Goal: Task Accomplishment & Management: Use online tool/utility

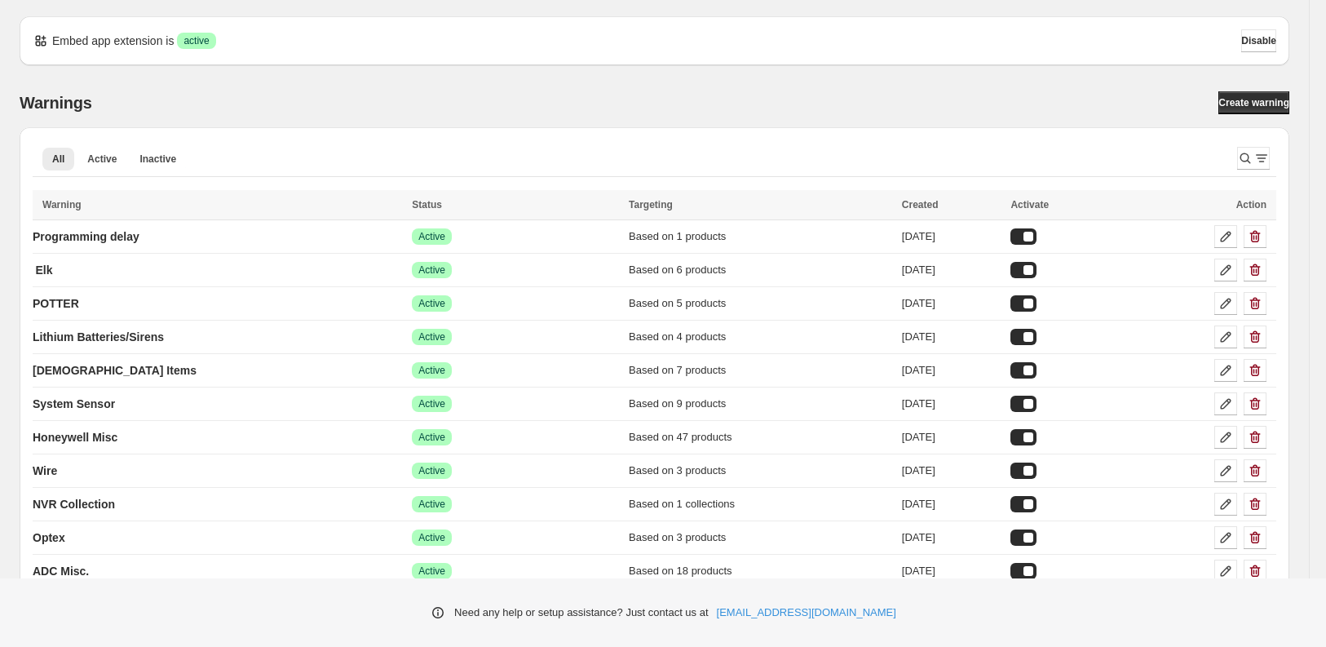
click at [415, 97] on div "Warnings Create warning" at bounding box center [654, 102] width 1269 height 23
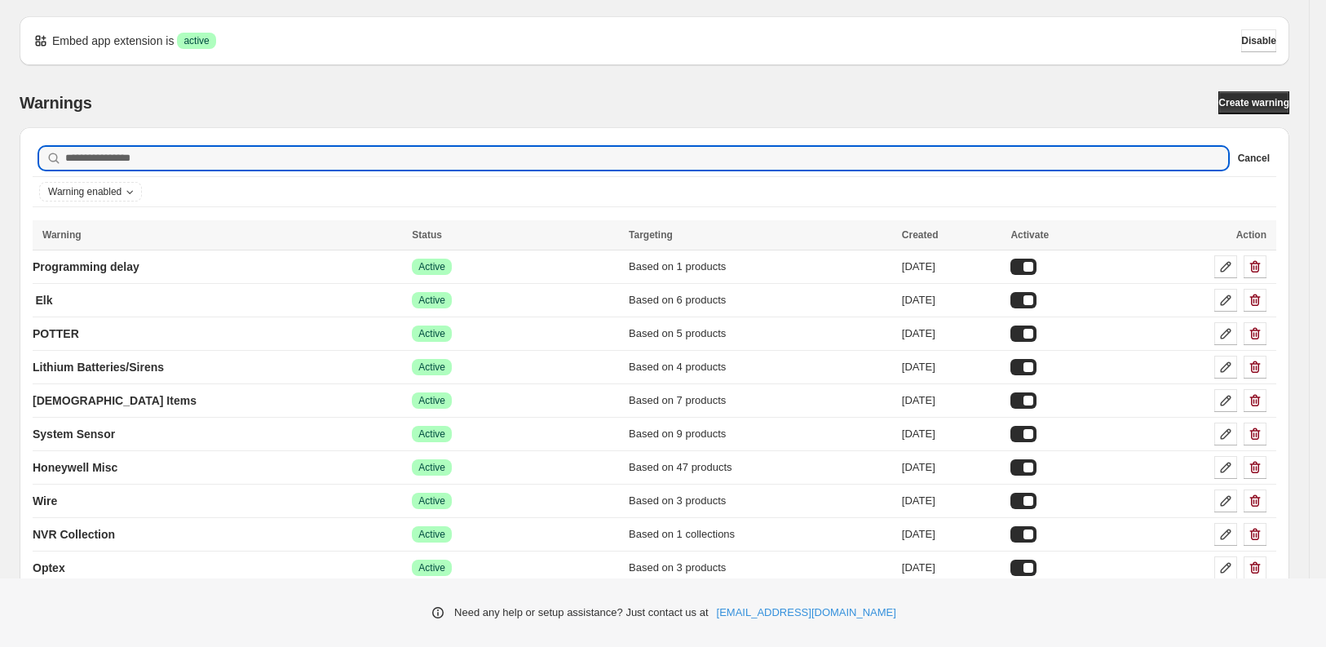
type input "*******"
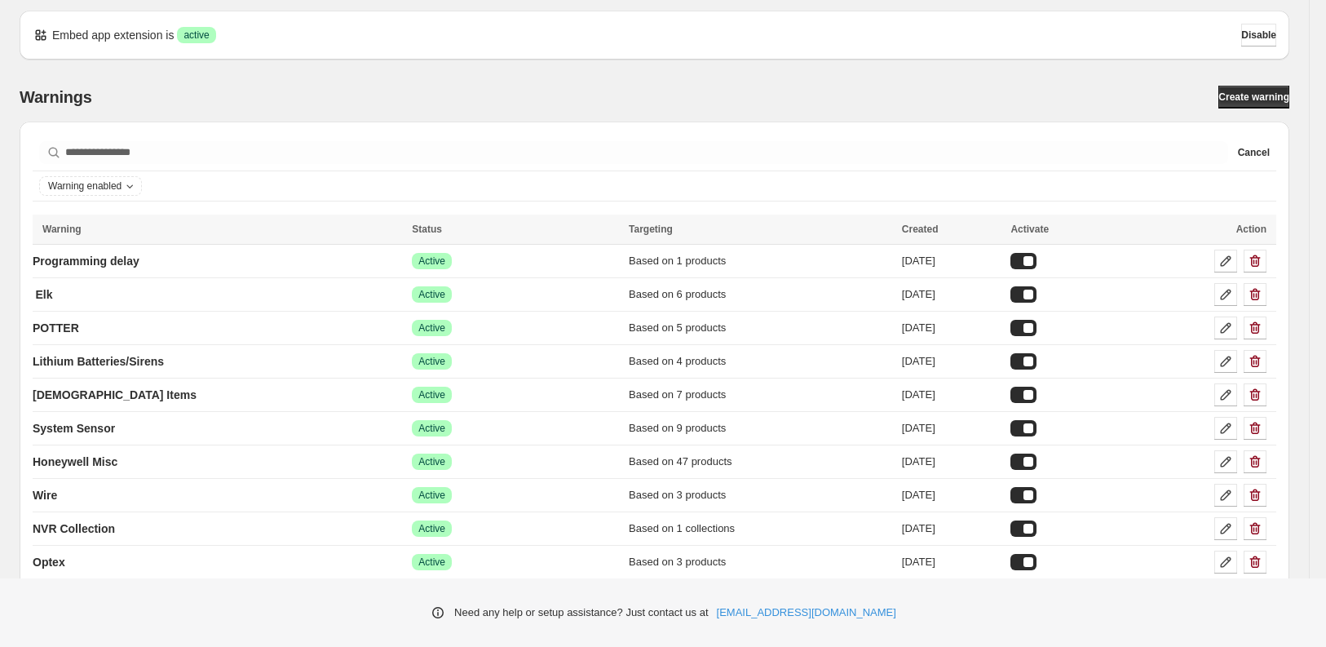
scroll to position [3, 0]
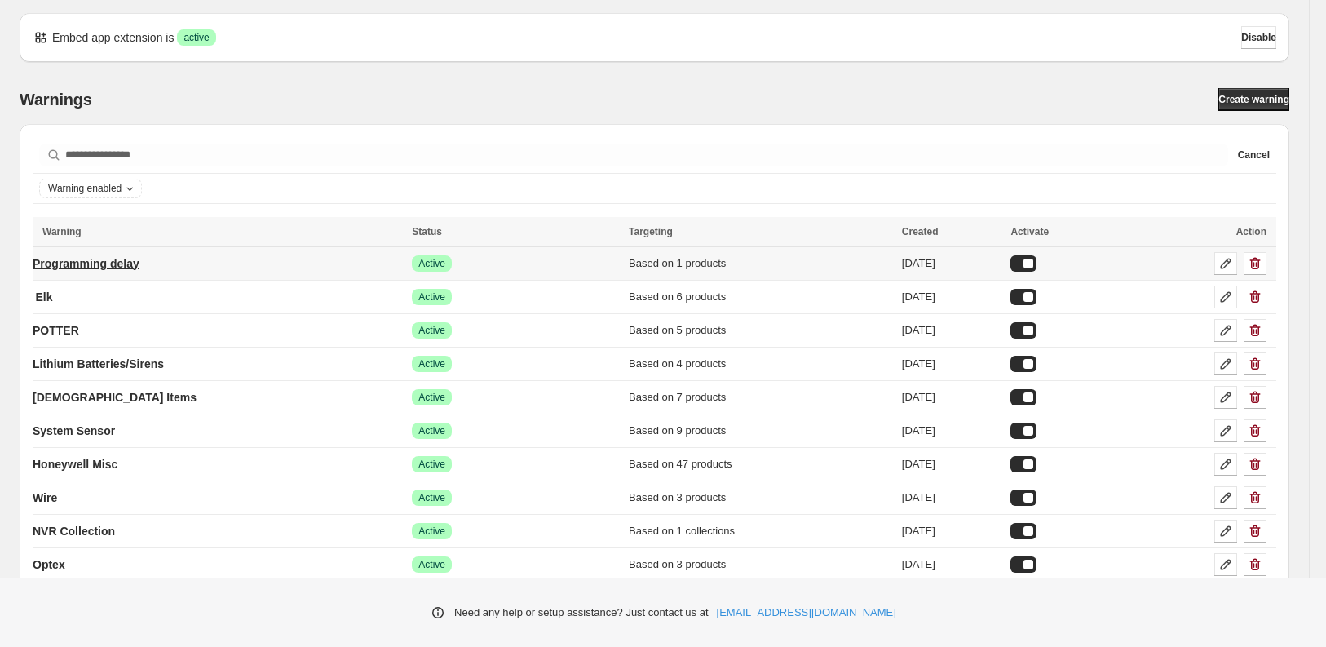
click at [122, 261] on p "Programming delay" at bounding box center [86, 263] width 107 height 16
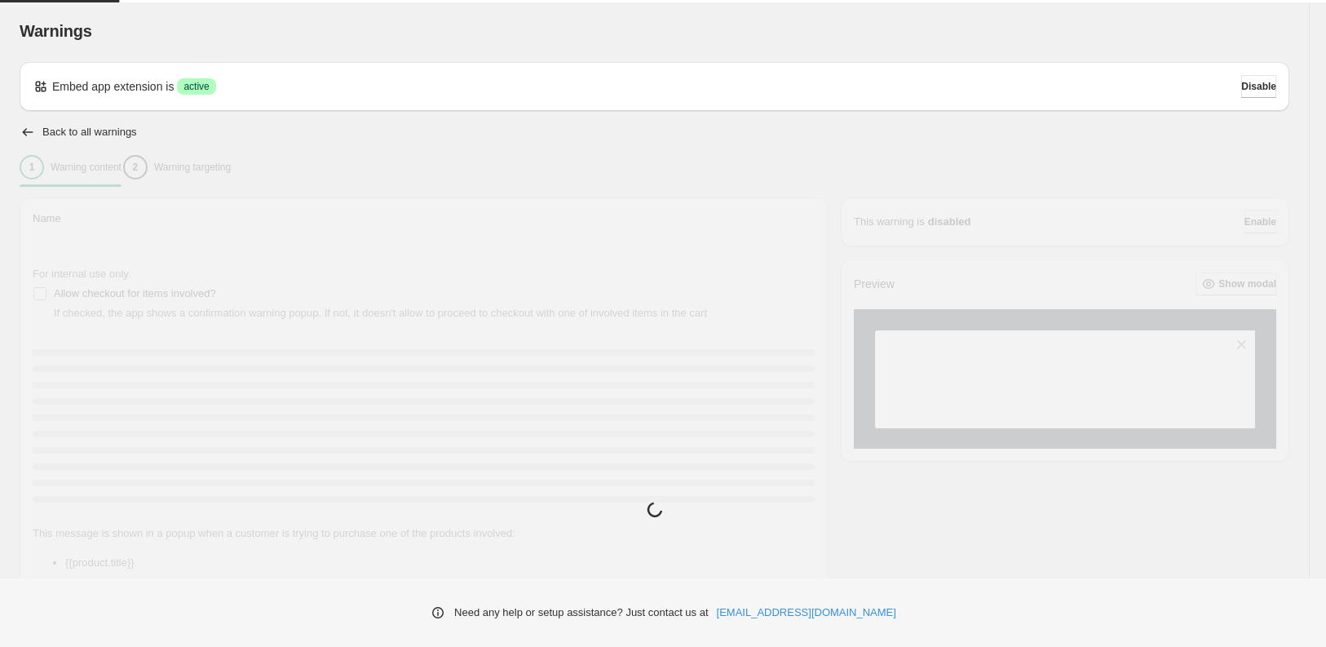
type input "**********"
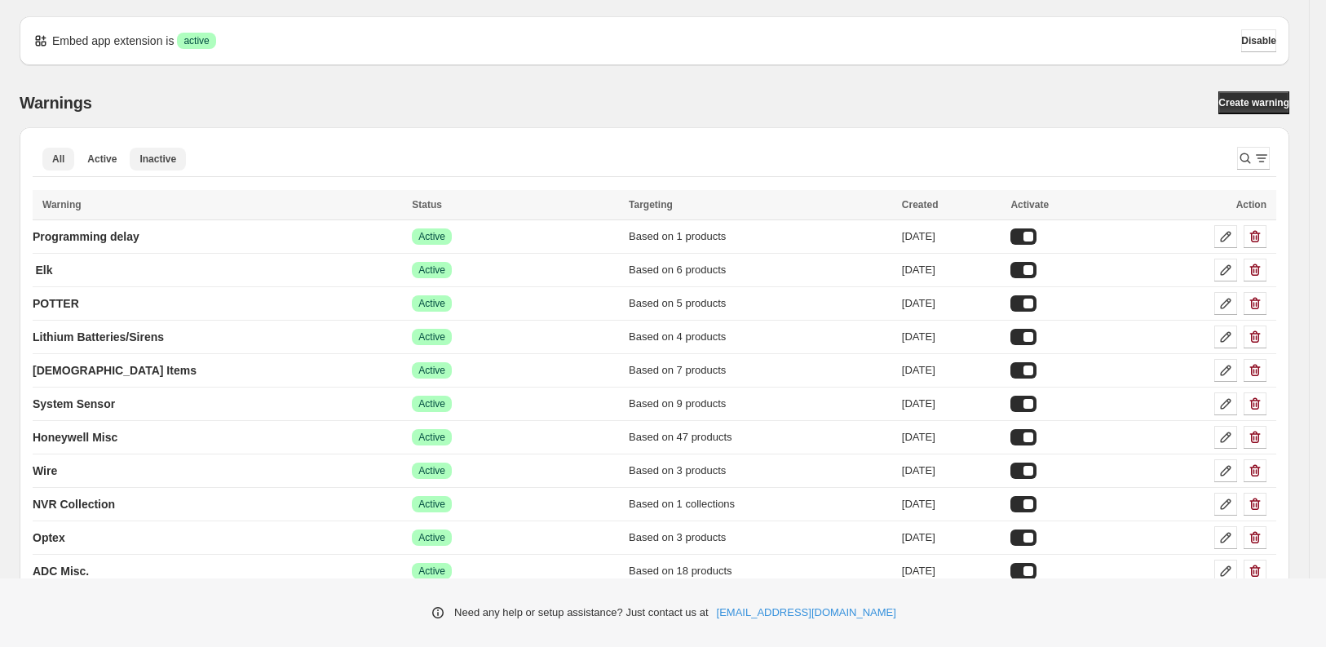
click at [159, 160] on span "Inactive" at bounding box center [157, 158] width 37 height 13
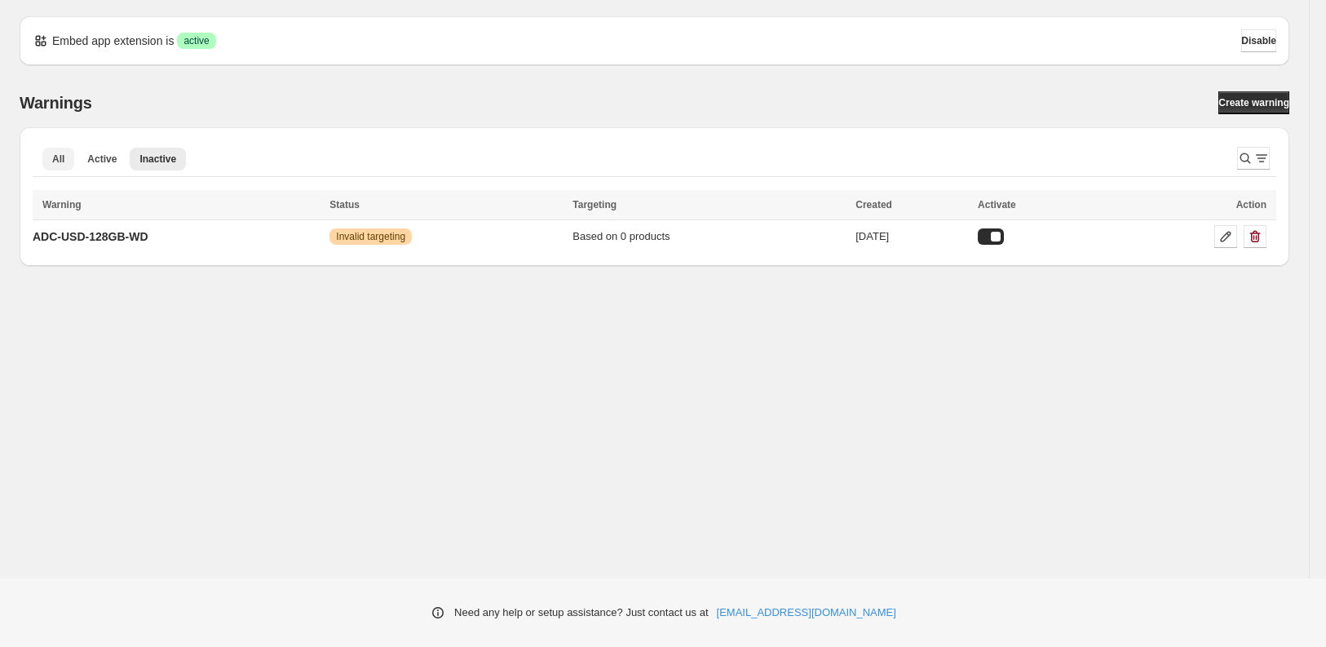
click at [62, 161] on span "All" at bounding box center [58, 158] width 12 height 13
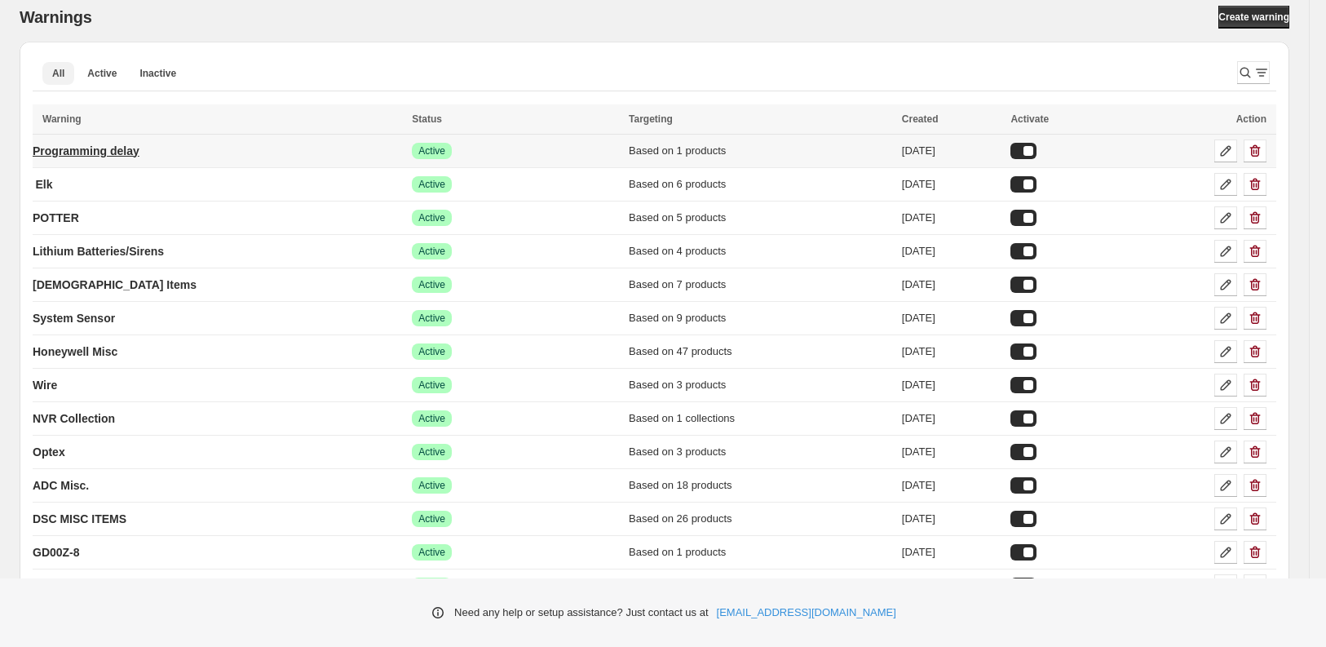
scroll to position [116, 0]
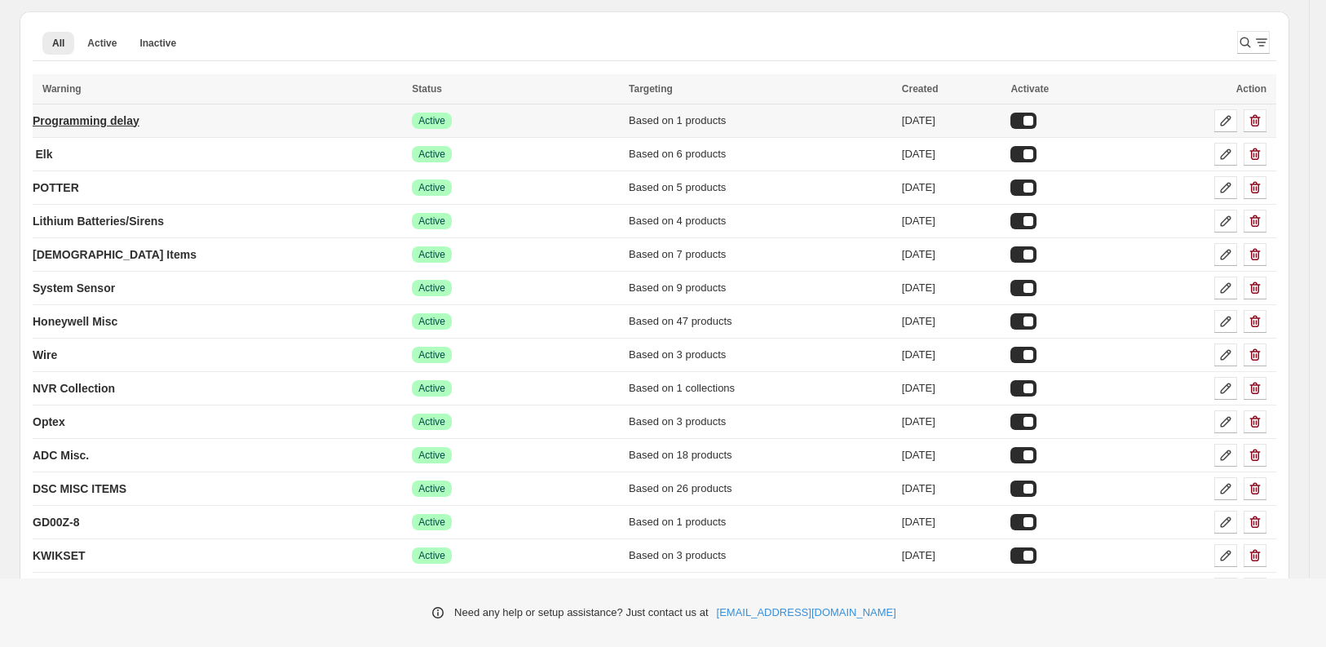
click at [105, 121] on p "Programming delay" at bounding box center [86, 121] width 107 height 16
click at [51, 150] on p "Elk" at bounding box center [43, 154] width 17 height 16
click at [63, 183] on p "POTTER" at bounding box center [56, 187] width 46 height 16
click at [62, 224] on p "Lithium Batteries/Sirens" at bounding box center [98, 221] width 131 height 16
click at [55, 249] on p "[DEMOGRAPHIC_DATA] Items" at bounding box center [115, 254] width 164 height 16
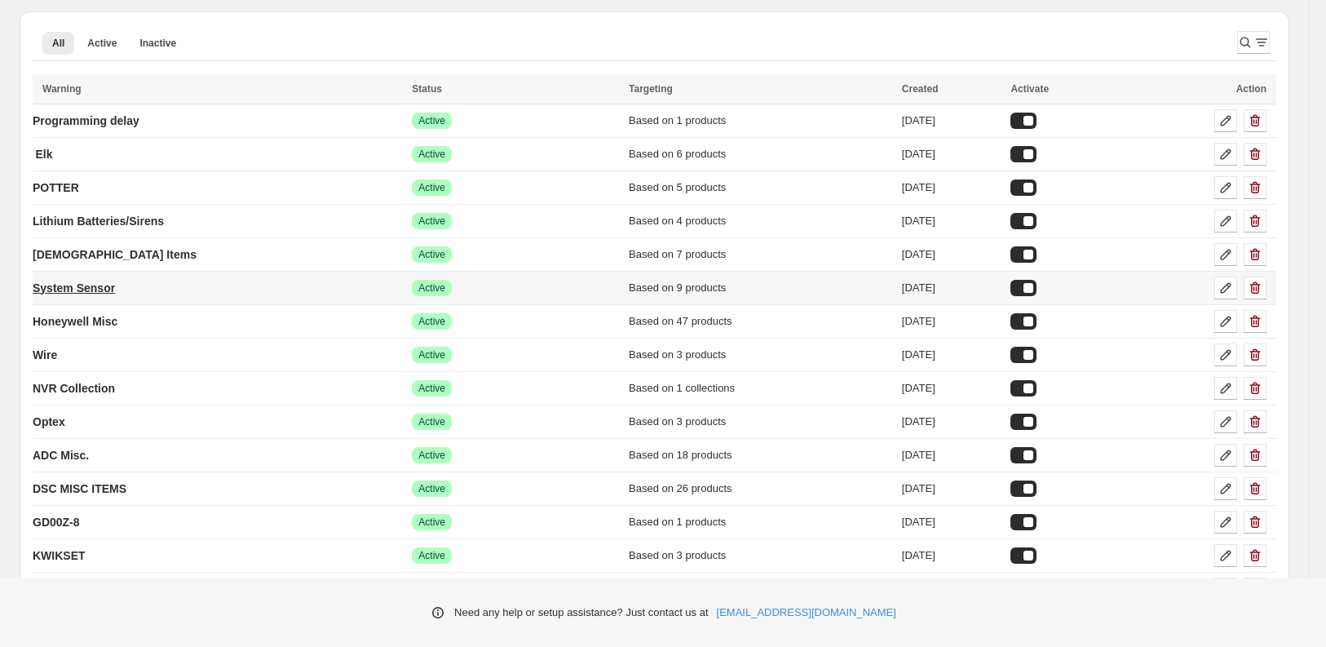
click at [55, 280] on p "System Sensor" at bounding box center [74, 288] width 82 height 16
click at [55, 320] on p "Honeywell Misc" at bounding box center [75, 321] width 85 height 16
click at [50, 347] on p "Wire" at bounding box center [45, 355] width 24 height 16
click at [50, 380] on p "NVR Collection" at bounding box center [74, 388] width 82 height 16
click at [51, 417] on p "Optex" at bounding box center [49, 421] width 33 height 16
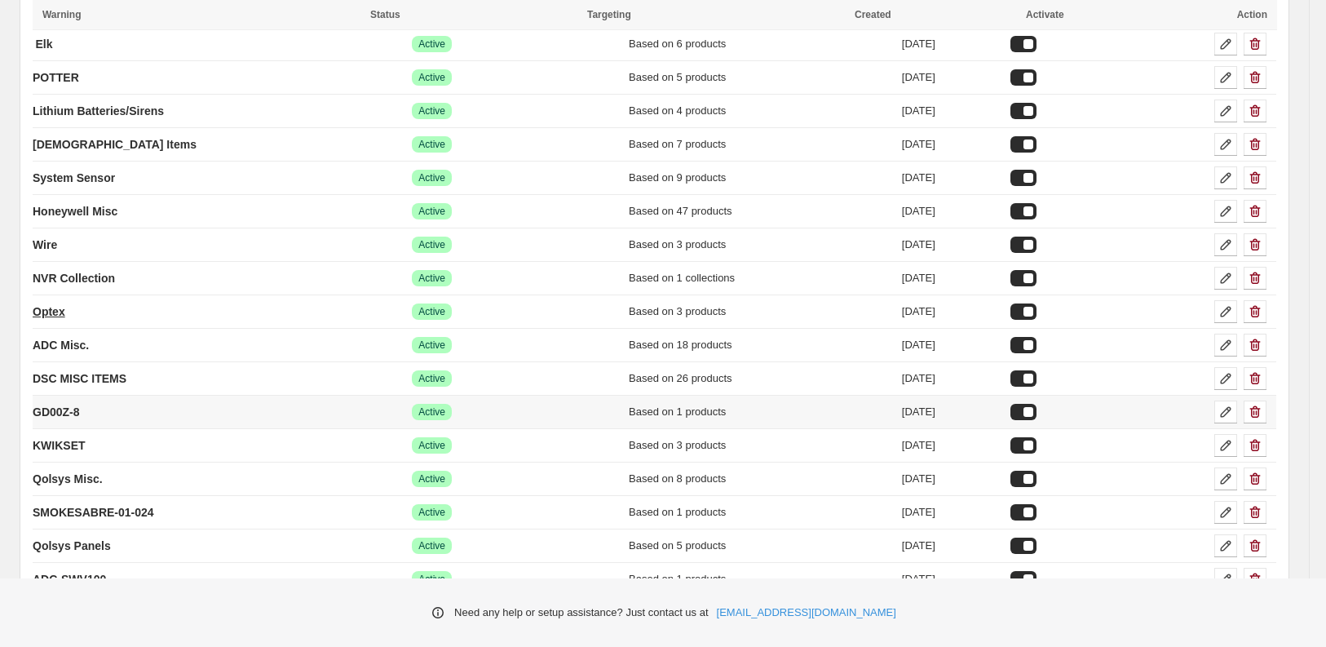
scroll to position [292, 0]
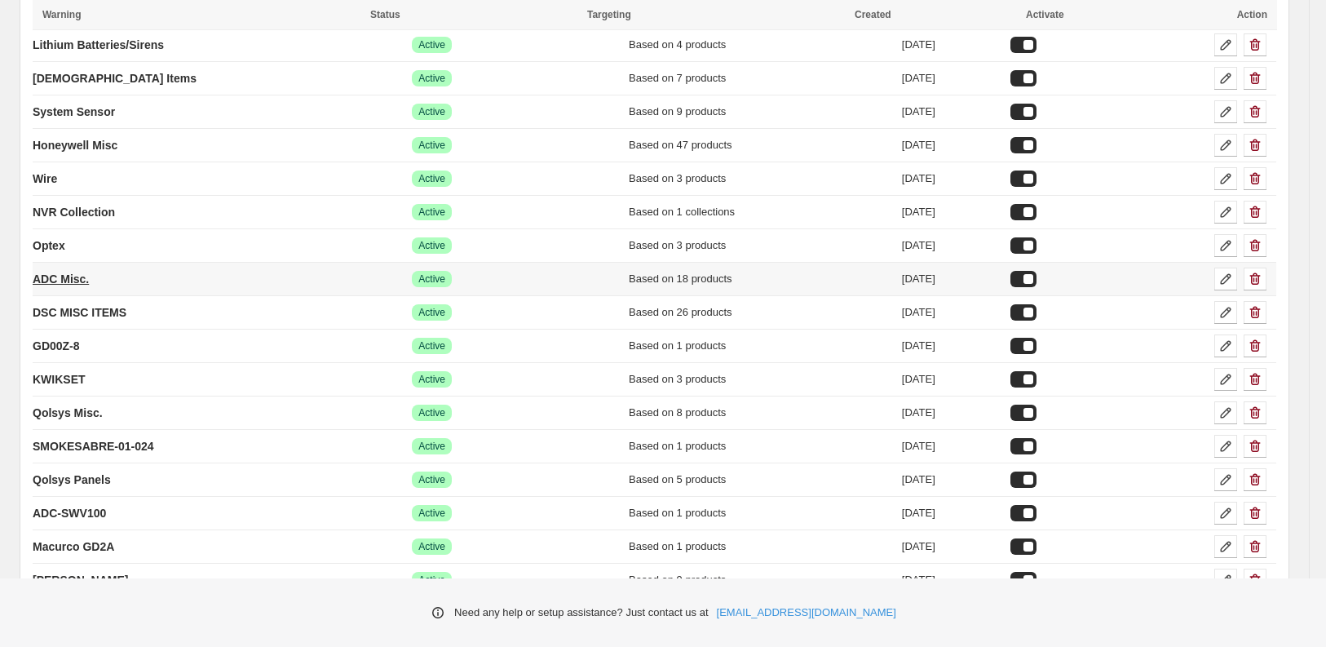
click at [69, 272] on p "ADC Misc." at bounding box center [61, 279] width 56 height 16
click at [63, 307] on p "DSC MISC ITEMS" at bounding box center [80, 312] width 94 height 16
click at [60, 342] on p "GD00Z-8" at bounding box center [56, 346] width 47 height 16
click at [60, 371] on p "KWIKSET" at bounding box center [59, 379] width 53 height 16
click at [60, 407] on p "Qolsys Misc." at bounding box center [68, 412] width 70 height 16
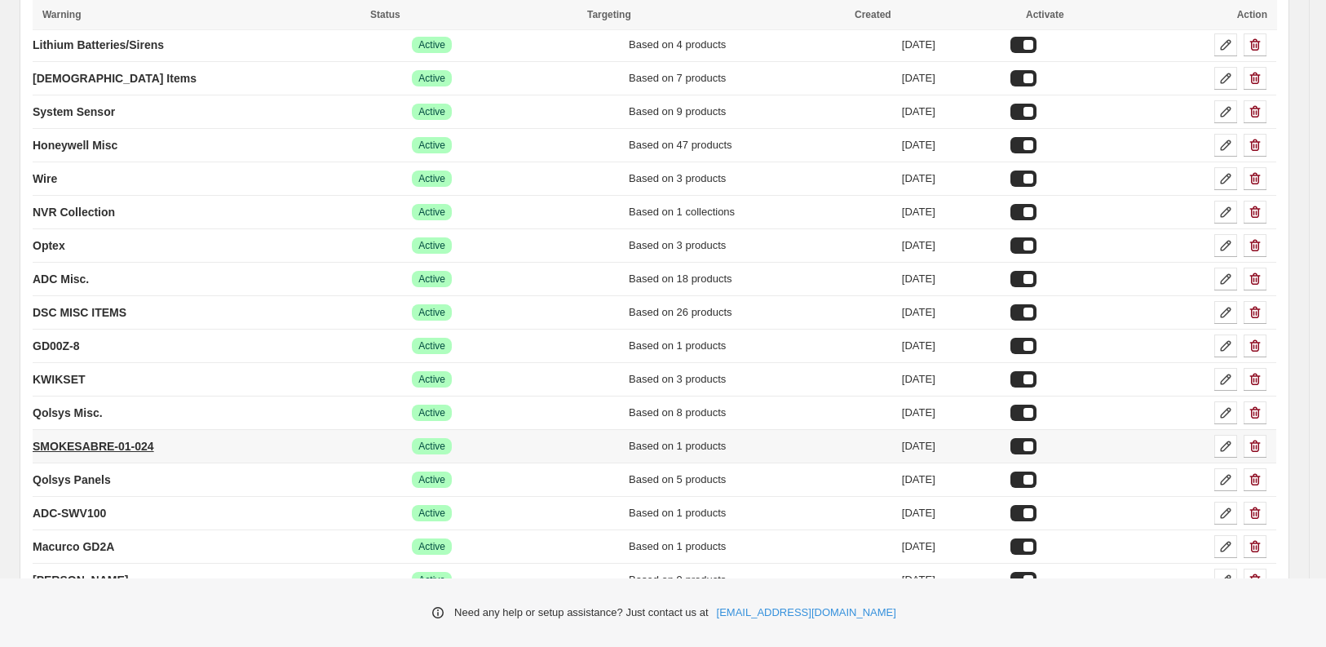
click at [60, 438] on p "SMOKESABRE-01-024" at bounding box center [93, 446] width 121 height 16
click at [60, 472] on p "Qolsys Panels" at bounding box center [72, 479] width 78 height 16
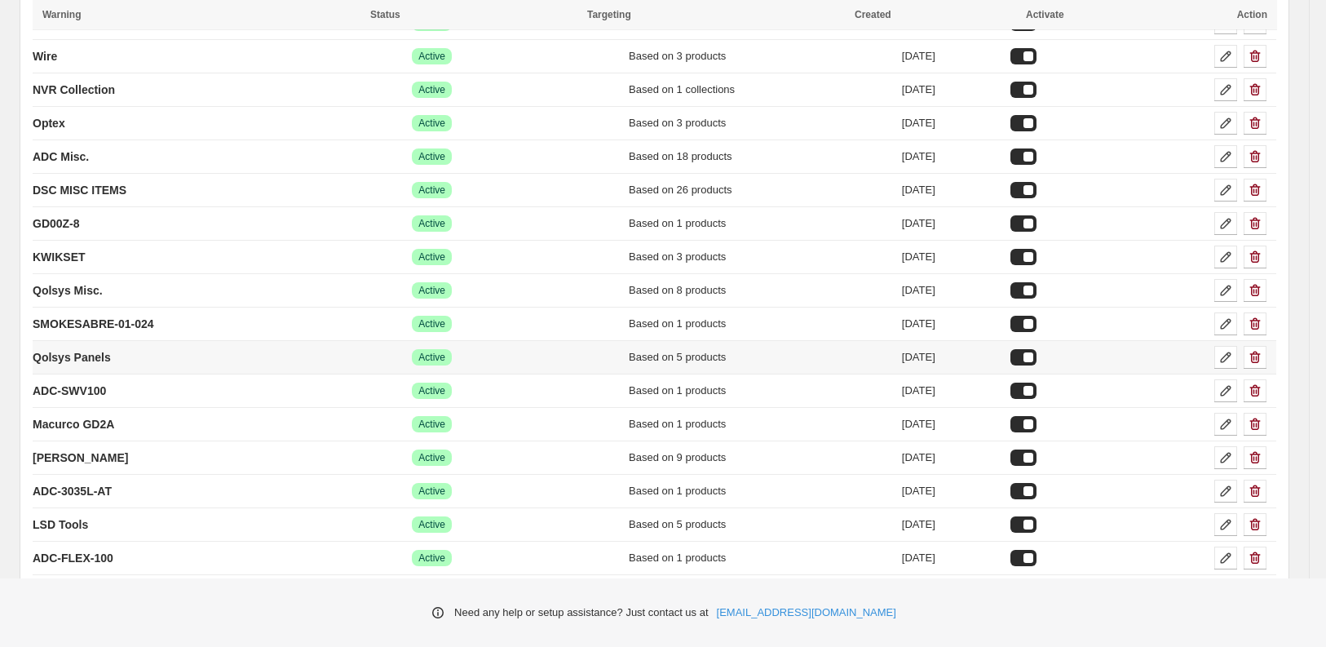
scroll to position [446, 0]
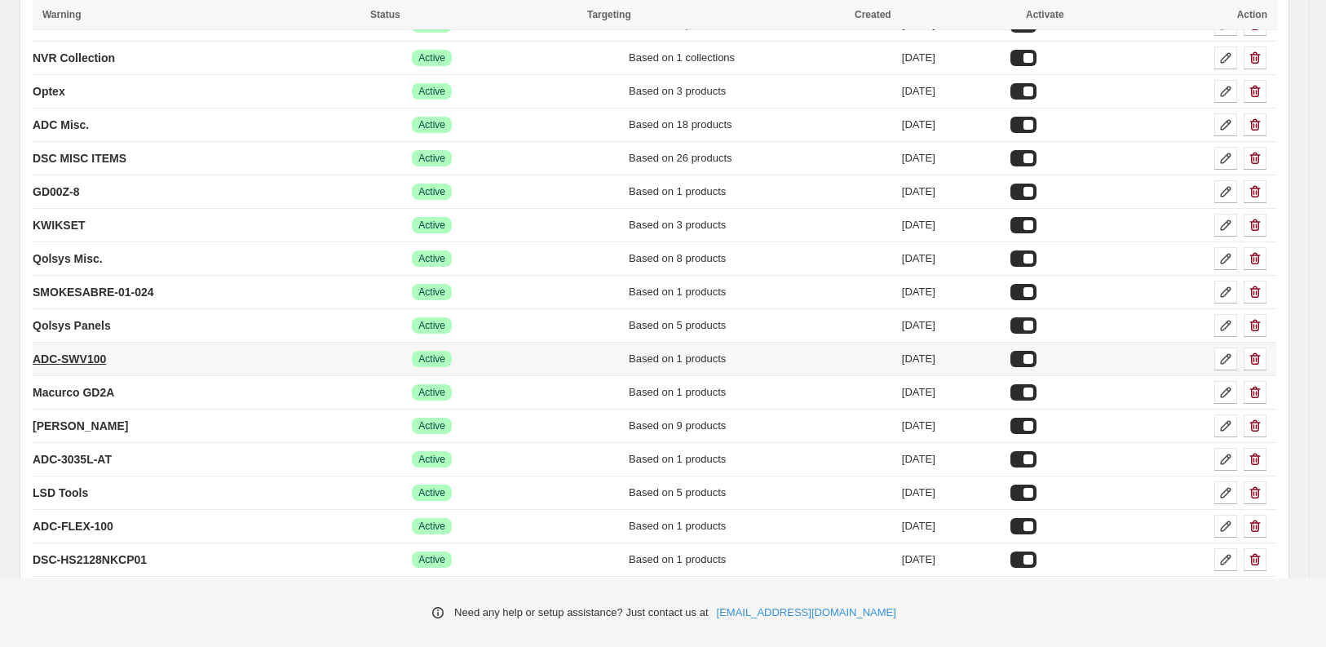
click at [78, 351] on p "ADC-SWV100" at bounding box center [69, 359] width 73 height 16
click at [67, 386] on p "Macurco GD2A" at bounding box center [74, 392] width 82 height 16
click at [60, 417] on p "[PERSON_NAME]" at bounding box center [80, 425] width 95 height 16
click at [59, 451] on p "ADC-3035L-AT" at bounding box center [72, 459] width 79 height 16
click at [58, 484] on p "LSD Tools" at bounding box center [60, 492] width 55 height 16
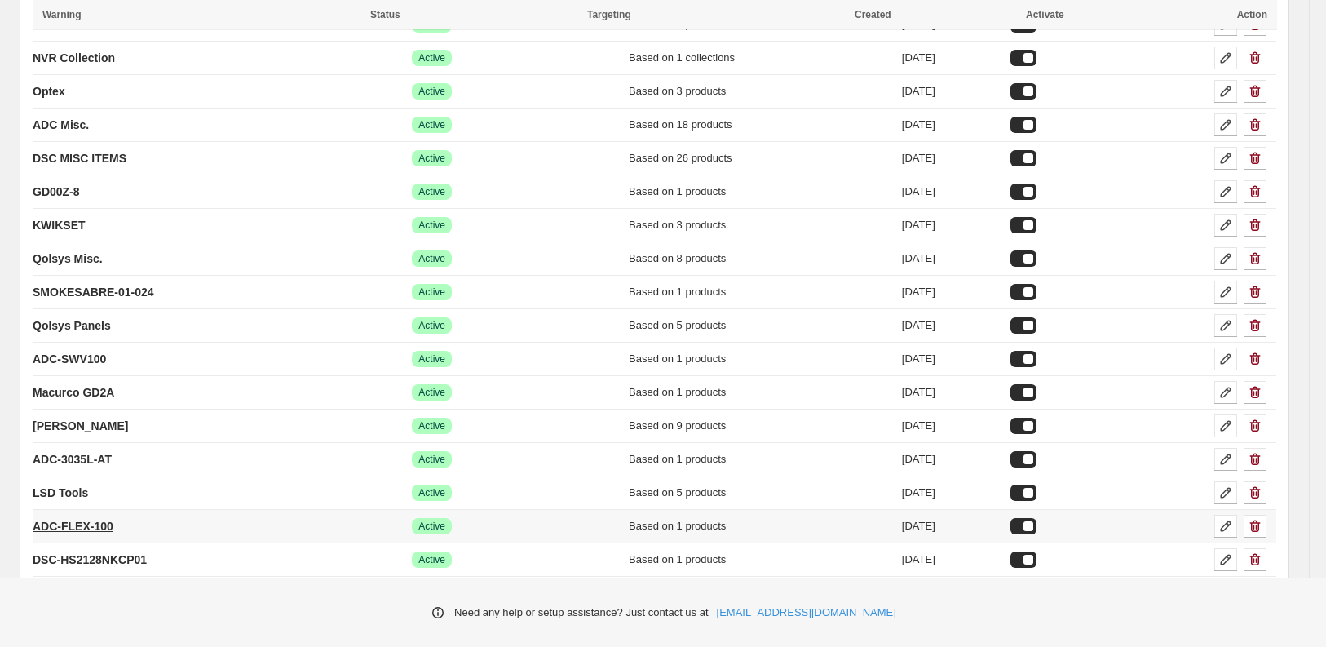
click at [57, 518] on p "ADC-FLEX-100" at bounding box center [73, 526] width 81 height 16
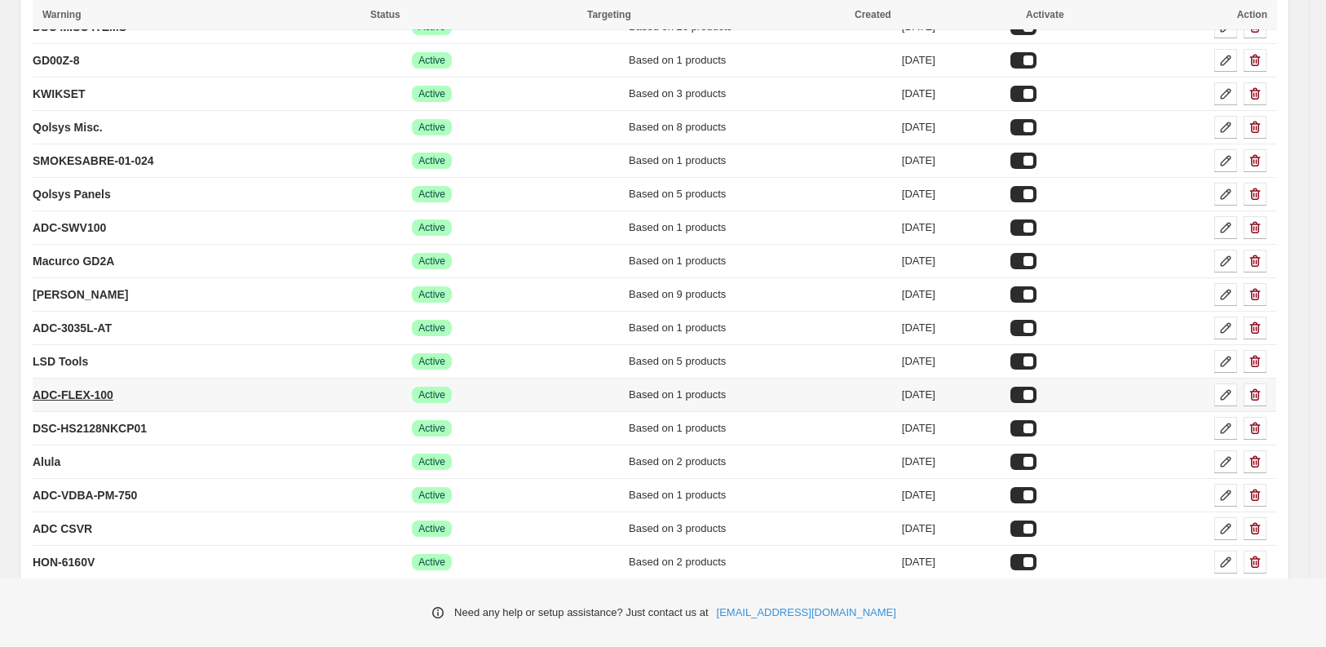
scroll to position [591, 0]
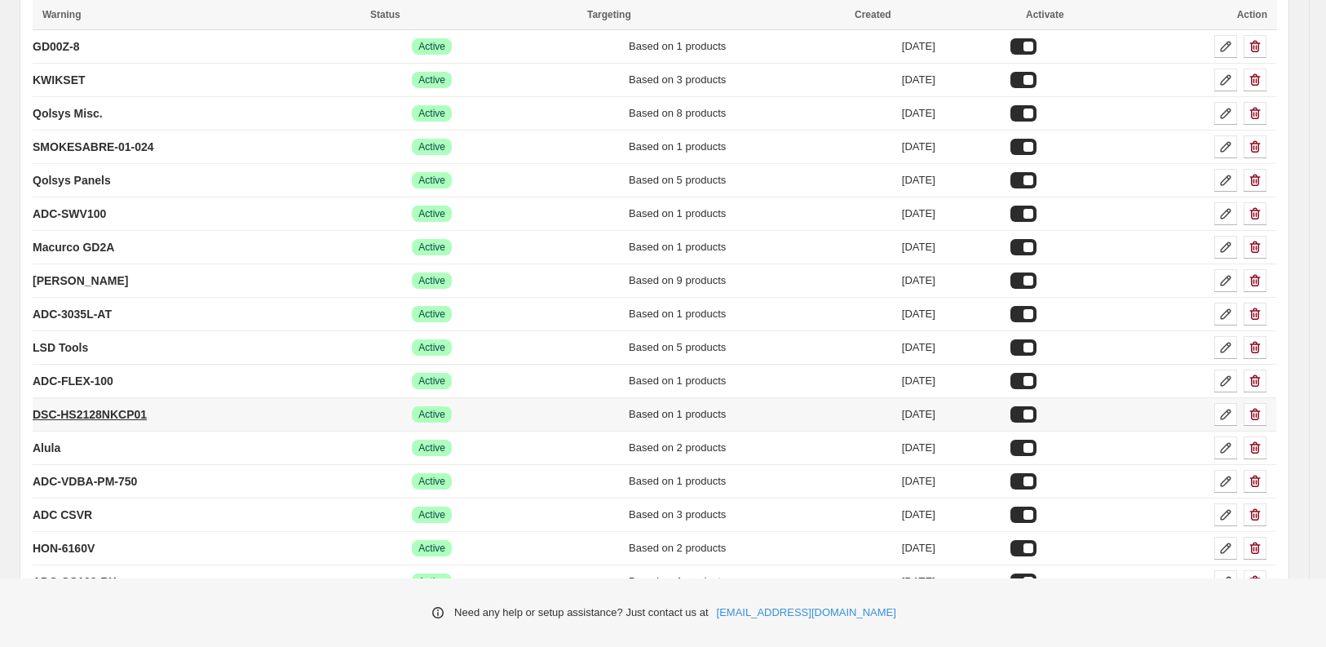
click at [90, 406] on p "DSC-HS2128NKCP01" at bounding box center [90, 414] width 114 height 16
click at [53, 439] on p "Alula" at bounding box center [47, 447] width 28 height 16
click at [52, 473] on p "ADC-VDBA-PM-750" at bounding box center [85, 481] width 104 height 16
click at [57, 506] on p "ADC CSVR" at bounding box center [63, 514] width 60 height 16
click at [60, 541] on p "HON-6160V" at bounding box center [64, 548] width 62 height 16
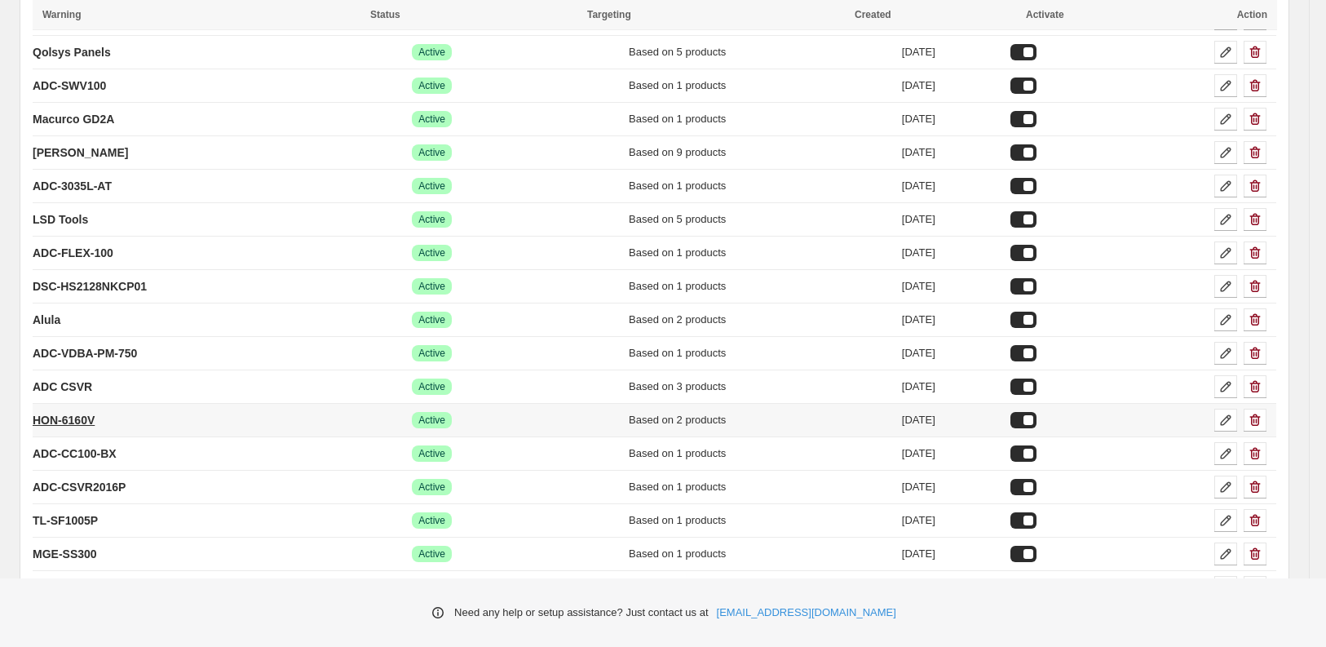
scroll to position [752, 0]
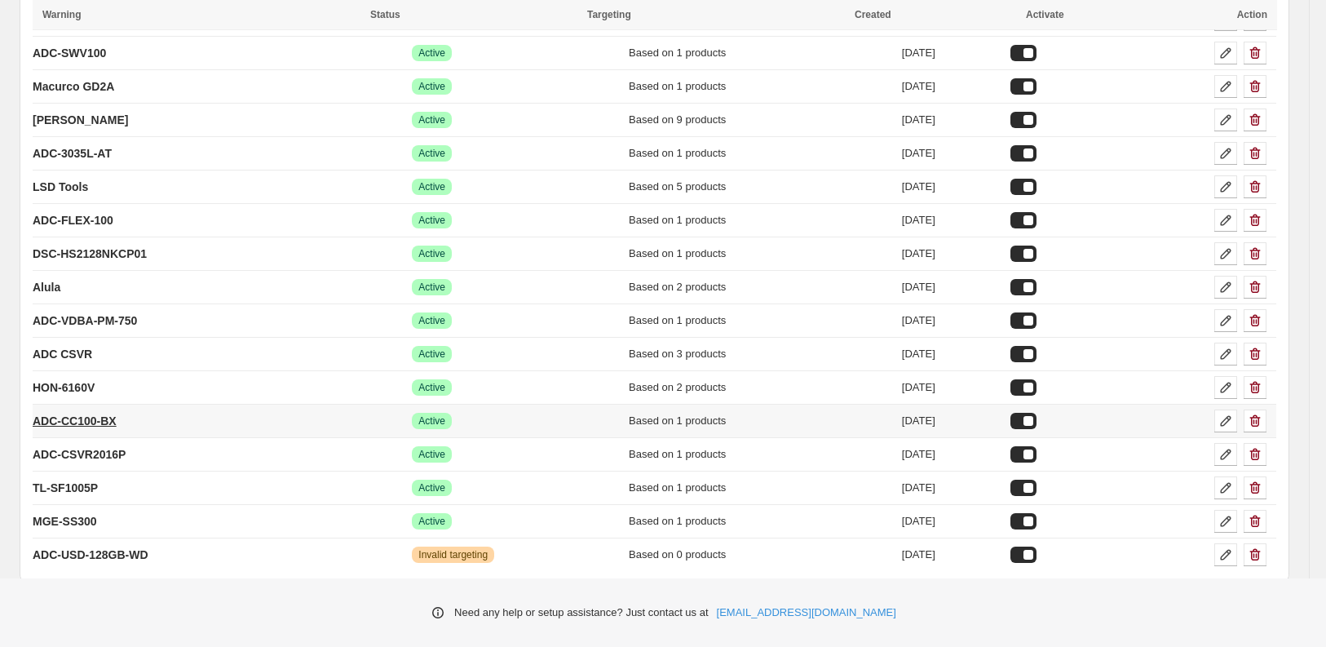
click at [75, 413] on p "ADC-CC100-BX" at bounding box center [75, 421] width 84 height 16
click at [62, 446] on p "ADC-CSVR2016P" at bounding box center [79, 454] width 93 height 16
click at [61, 479] on p "TL-SF1005P" at bounding box center [65, 487] width 65 height 16
click at [61, 513] on p "MGE-SS300" at bounding box center [65, 521] width 64 height 16
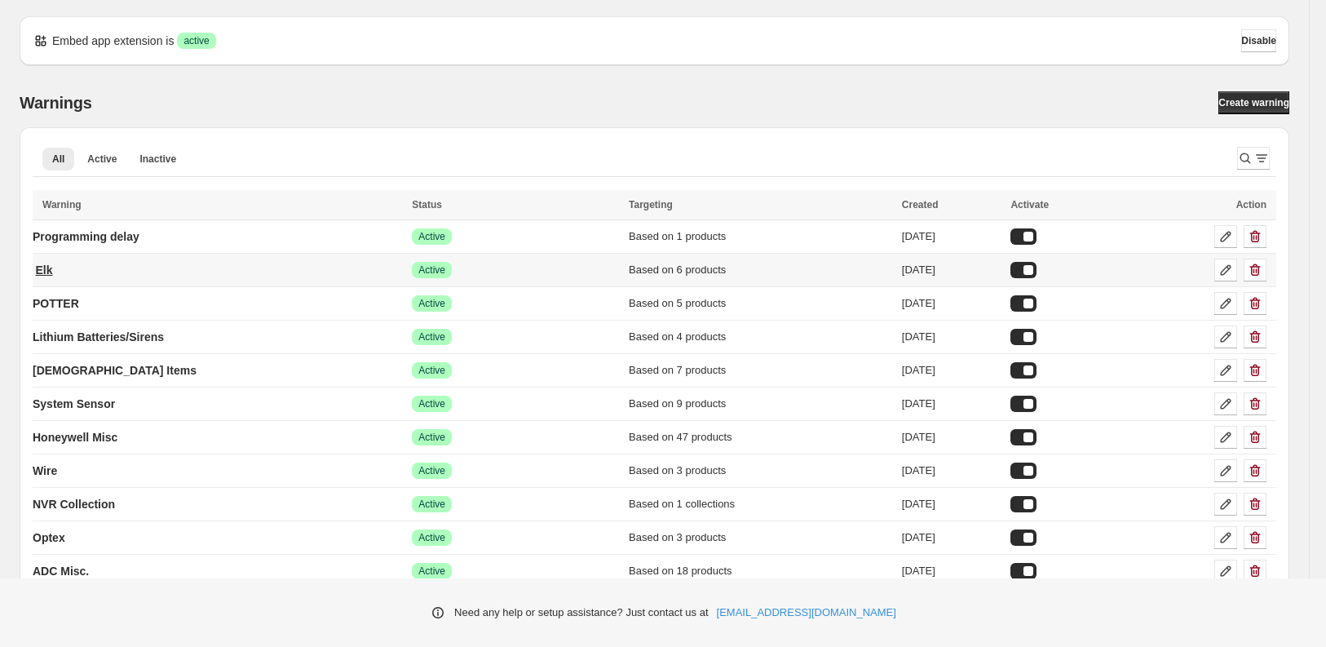
click at [50, 266] on p "Elk" at bounding box center [43, 270] width 17 height 16
click at [51, 270] on p "Elk" at bounding box center [43, 270] width 17 height 16
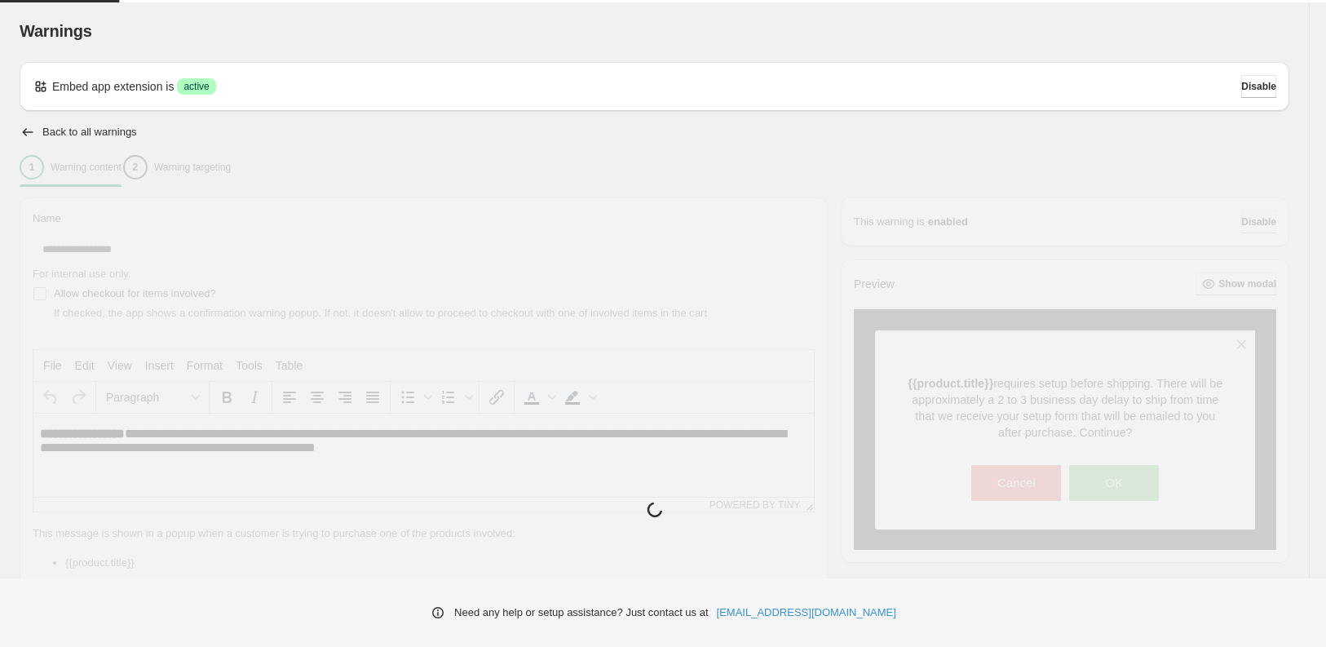
type input "***"
type input "**********"
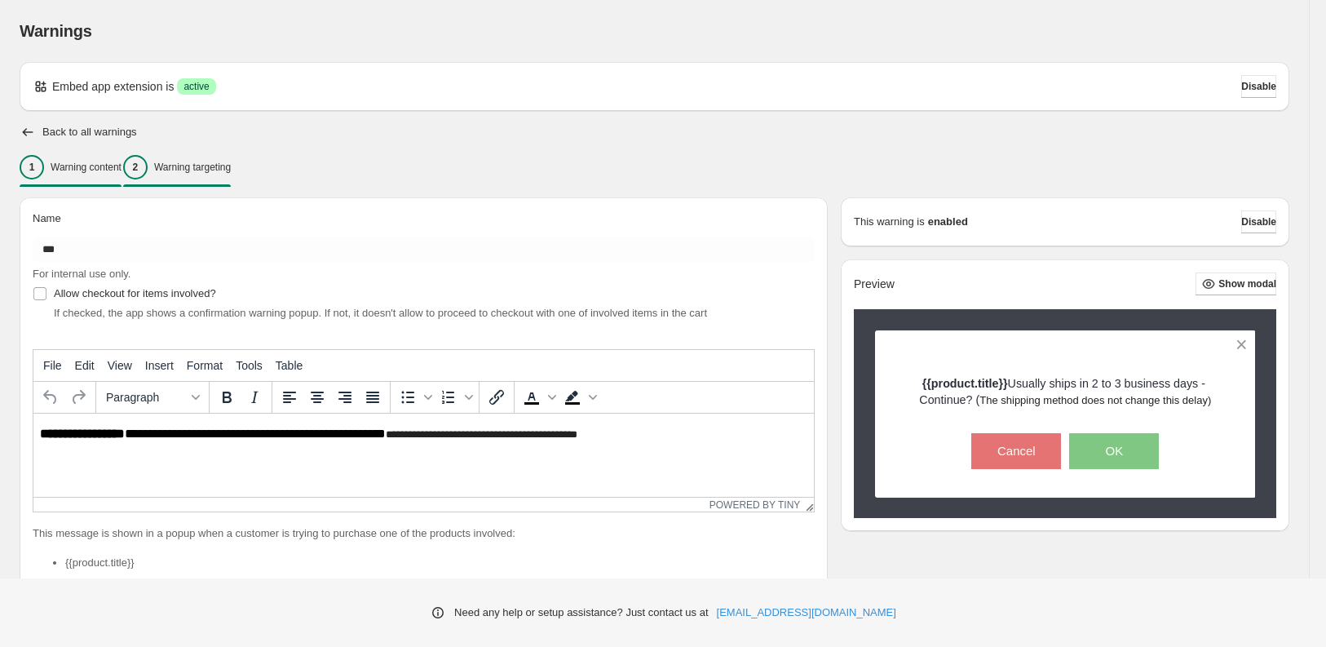
click at [231, 158] on div "2 Warning targeting" at bounding box center [177, 167] width 108 height 24
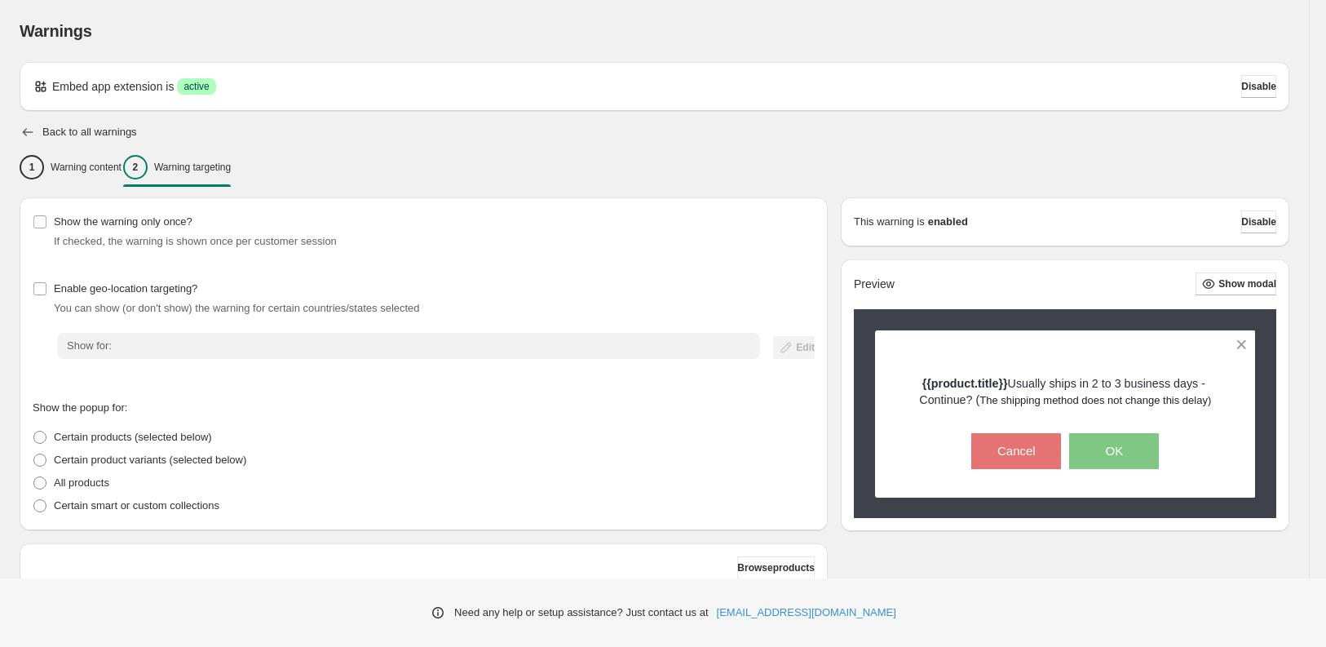
click at [26, 132] on icon "button" at bounding box center [28, 132] width 16 height 16
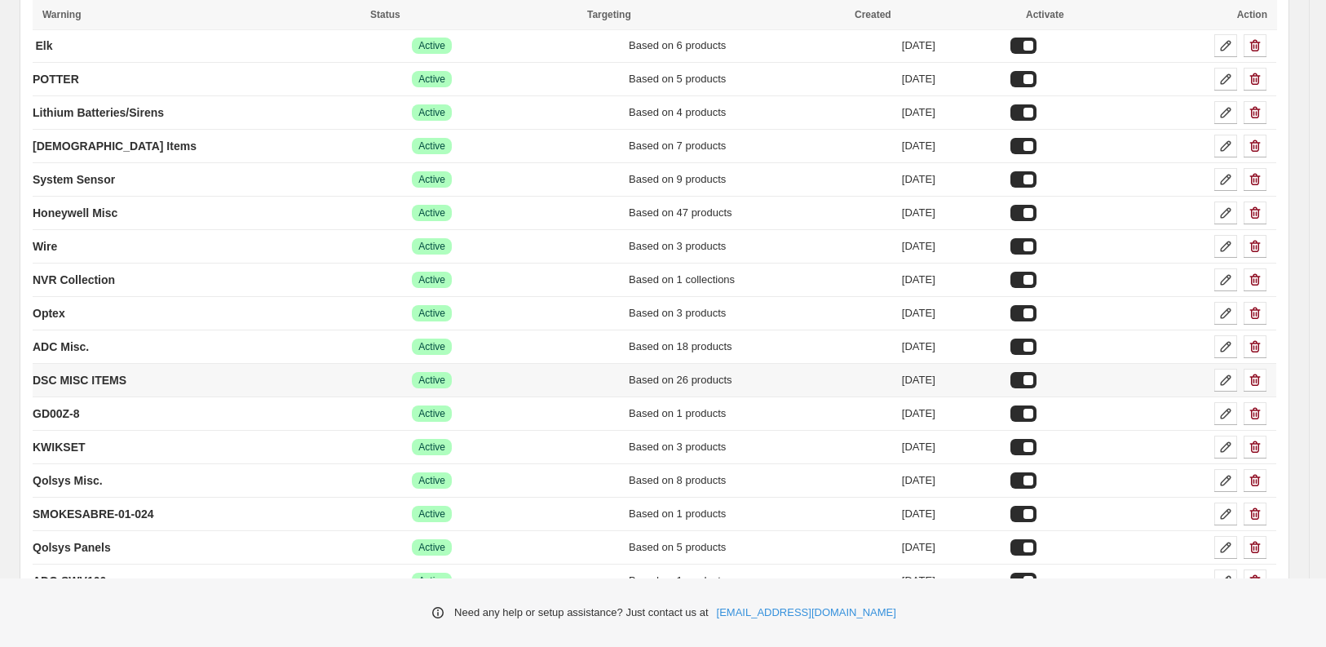
scroll to position [230, 0]
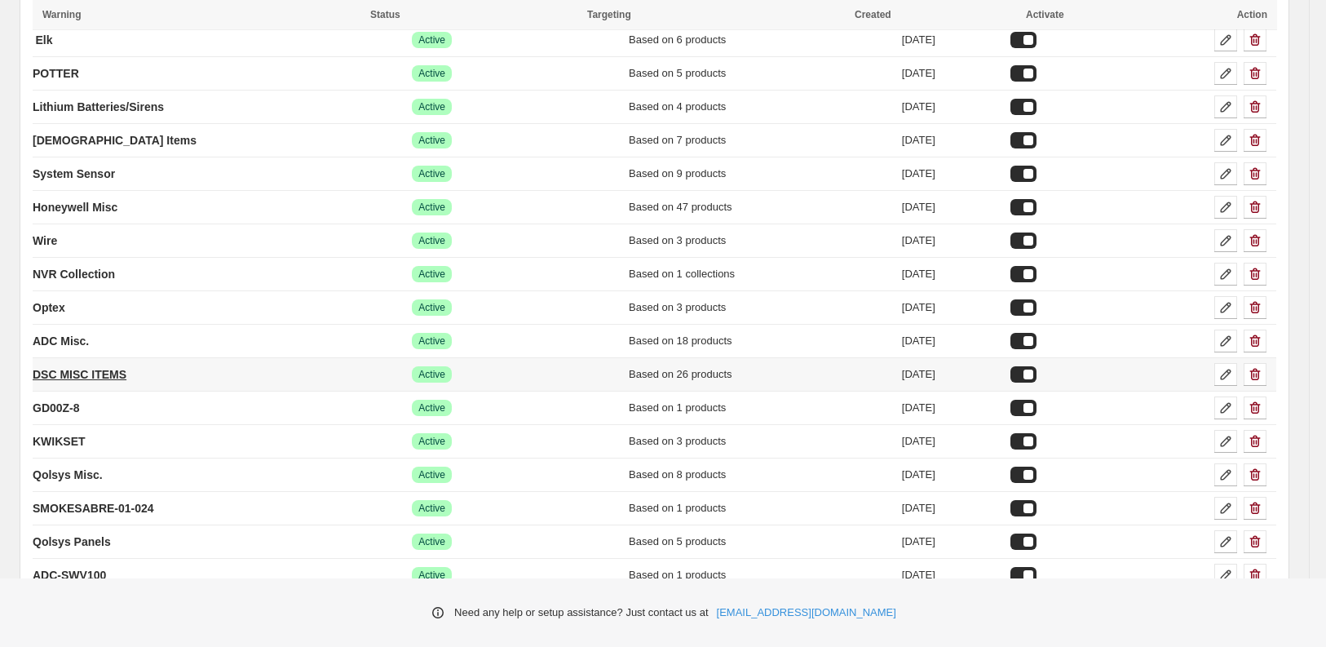
click at [106, 375] on p "DSC MISC ITEMS" at bounding box center [80, 374] width 94 height 16
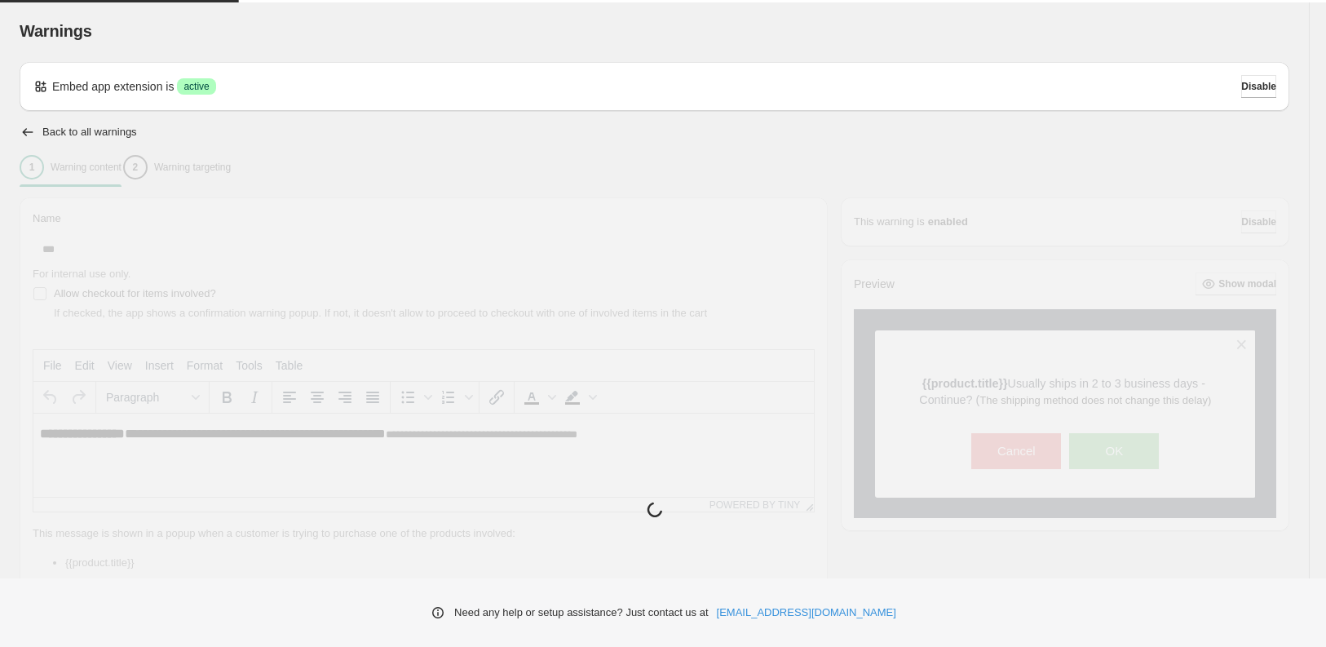
type input "**********"
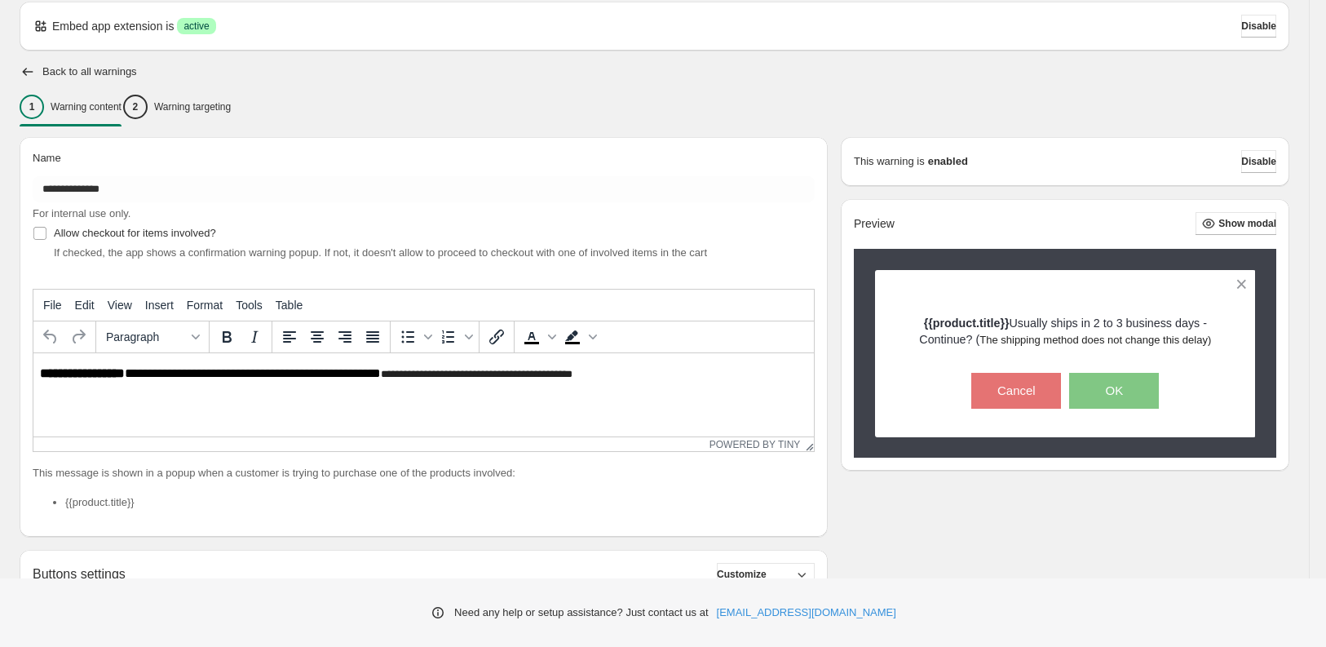
scroll to position [86, 0]
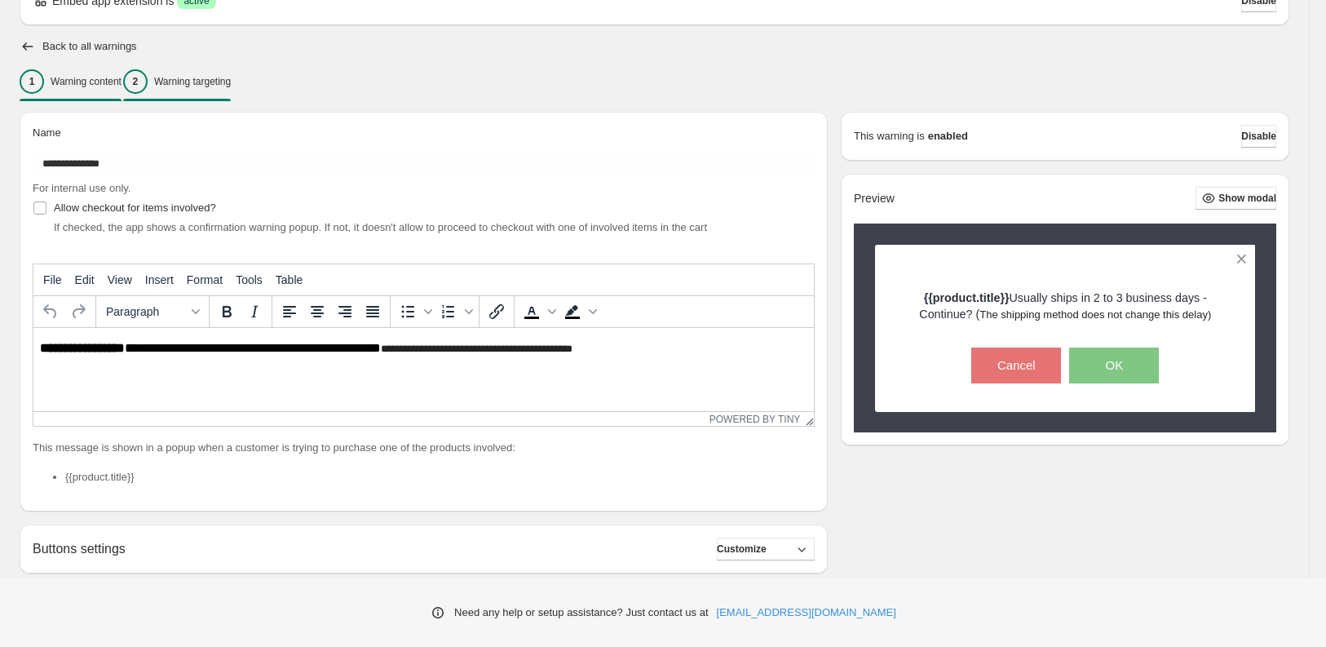
click at [231, 91] on div "2 Warning targeting" at bounding box center [177, 81] width 108 height 24
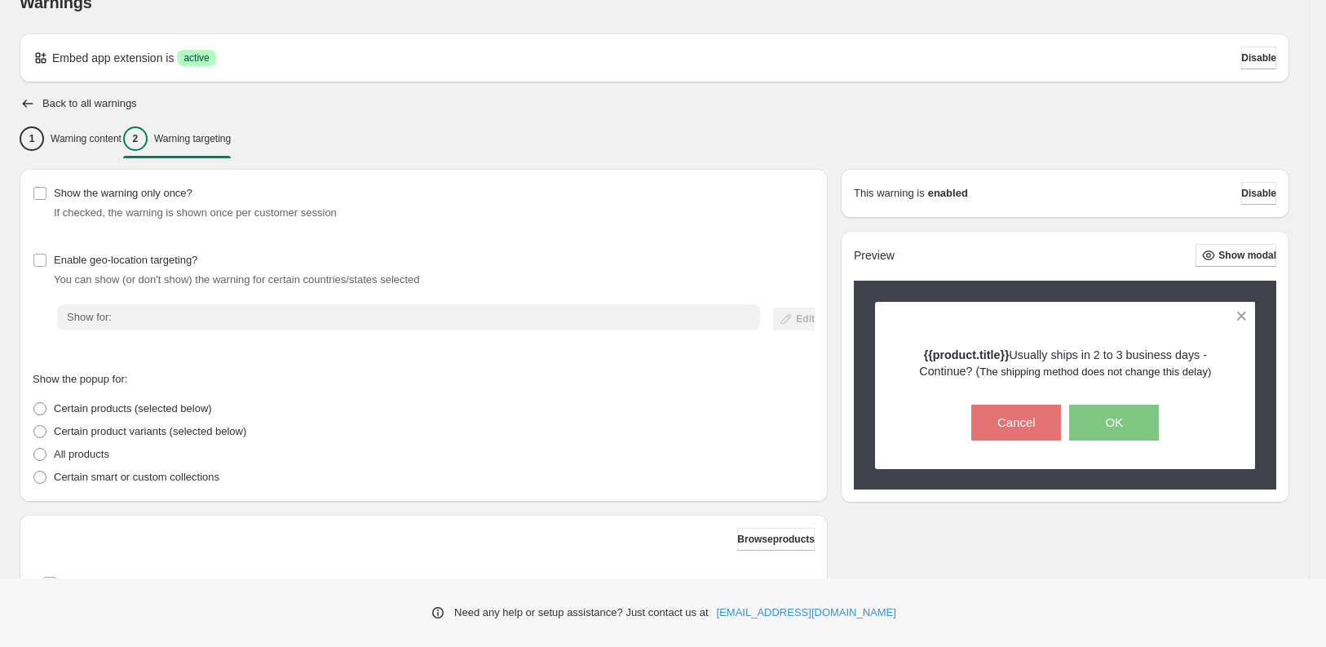
scroll to position [30, 0]
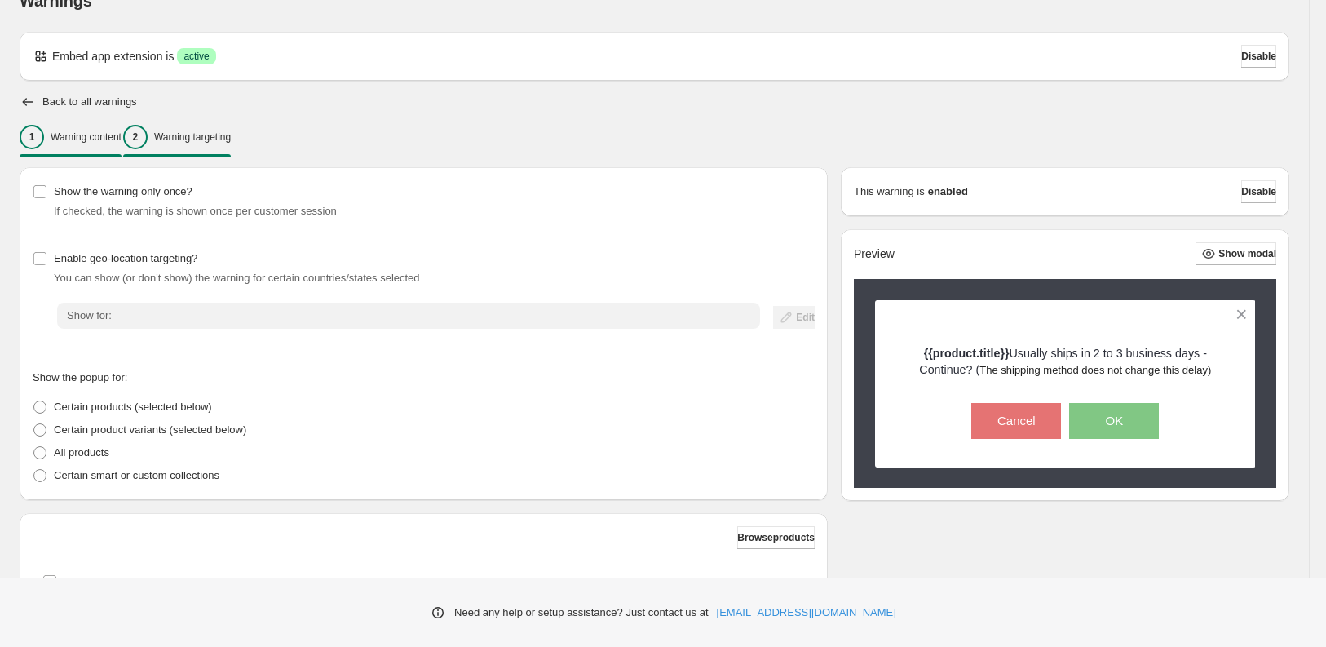
click at [95, 143] on p "Warning content" at bounding box center [86, 136] width 71 height 13
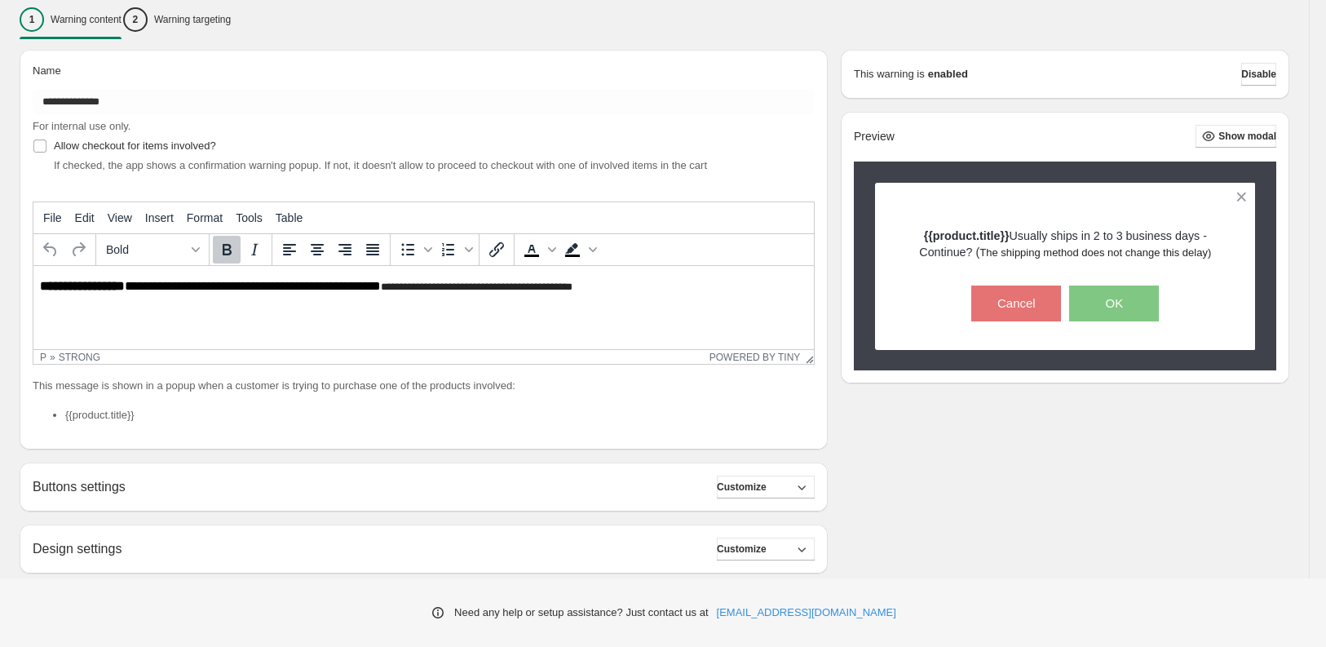
scroll to position [147, 0]
